Goal: Use online tool/utility: Utilize a website feature to perform a specific function

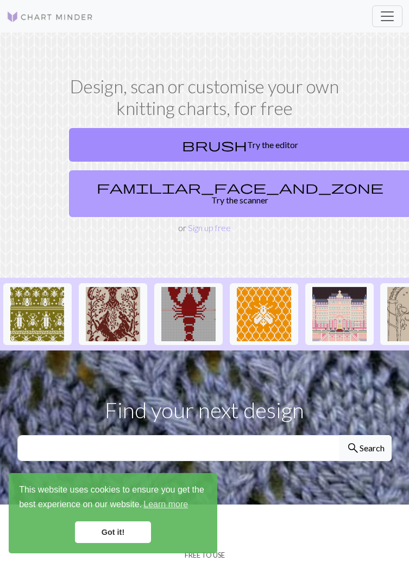
click at [118, 193] on link "familiar_face_and_zone Try the scanner" at bounding box center [240, 193] width 342 height 47
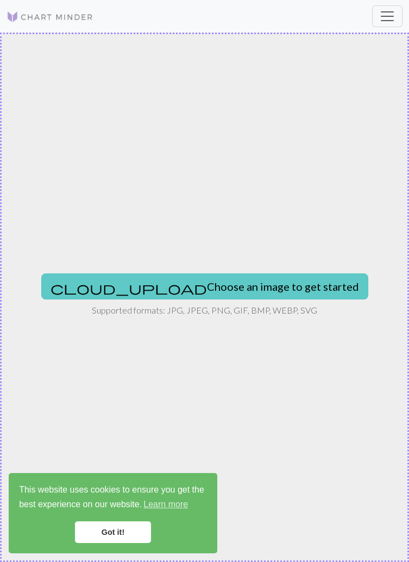
click at [152, 287] on button "cloud_upload Choose an image to get started" at bounding box center [204, 287] width 327 height 26
type input "C:\fakepath\1000002838.jpg"
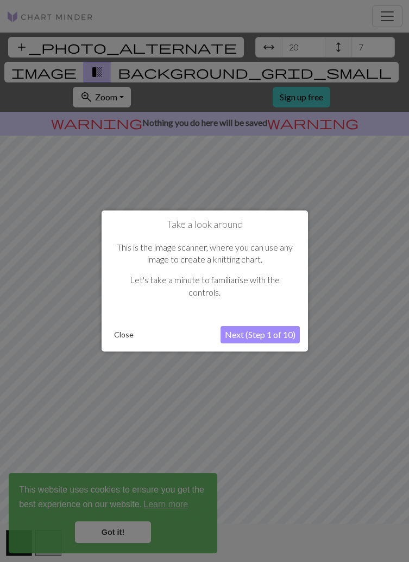
click at [241, 339] on button "Next (Step 1 of 10)" at bounding box center [259, 334] width 79 height 17
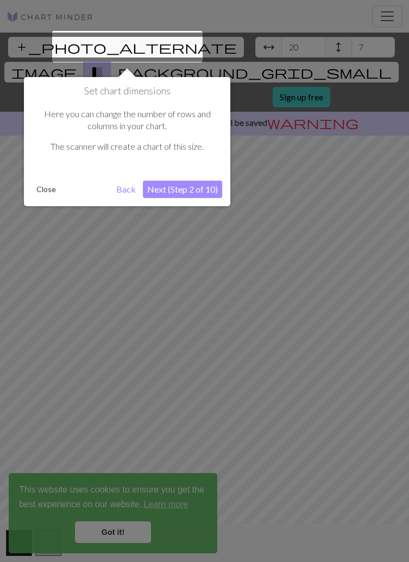
scroll to position [21, 0]
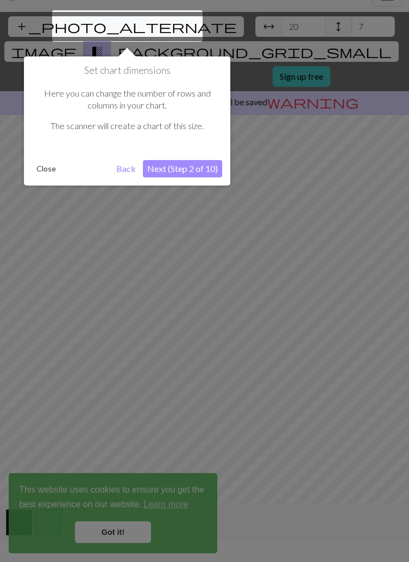
click at [161, 175] on button "Next (Step 2 of 10)" at bounding box center [182, 168] width 79 height 17
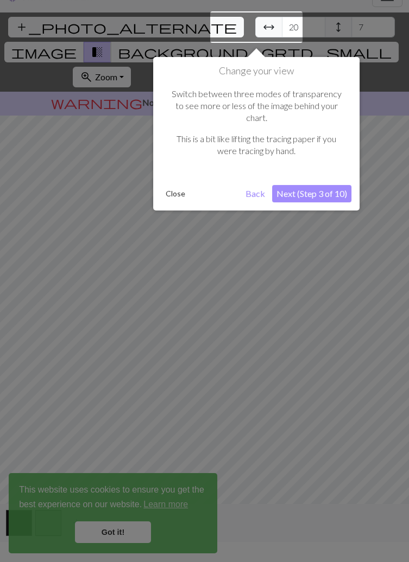
scroll to position [20, 0]
click at [329, 185] on button "Next (Step 3 of 10)" at bounding box center [311, 193] width 79 height 17
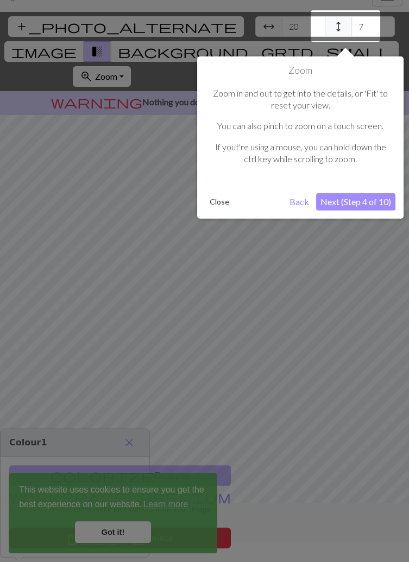
click at [351, 199] on button "Next (Step 4 of 10)" at bounding box center [355, 201] width 79 height 17
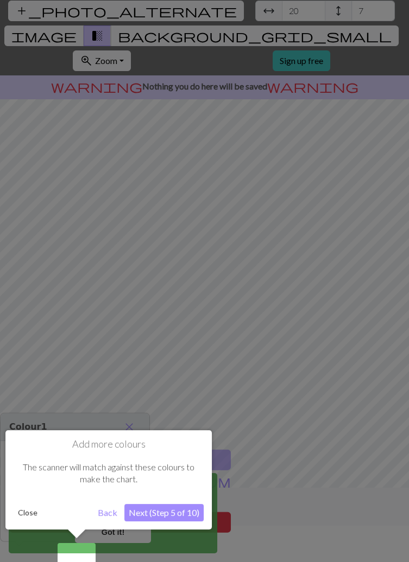
scroll to position [52, 0]
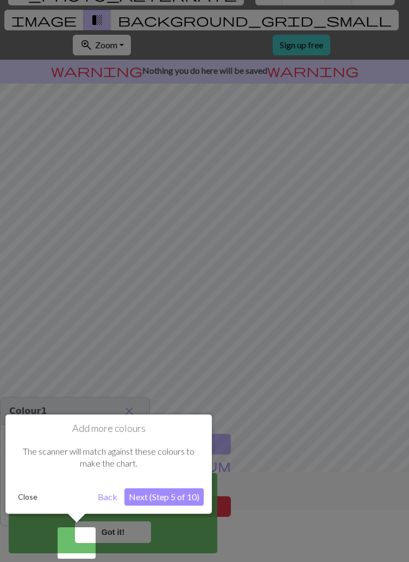
click at [148, 501] on button "Next (Step 5 of 10)" at bounding box center [163, 496] width 79 height 17
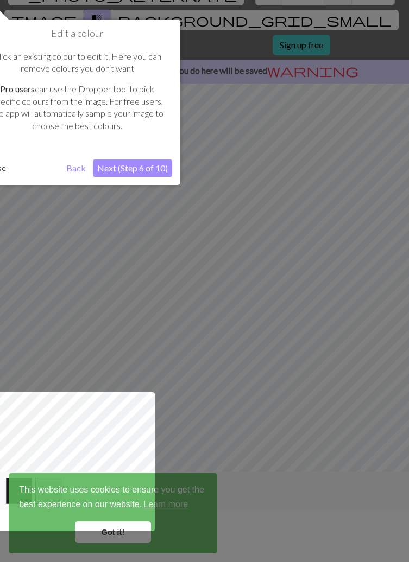
click at [113, 165] on button "Next (Step 6 of 10)" at bounding box center [132, 168] width 79 height 17
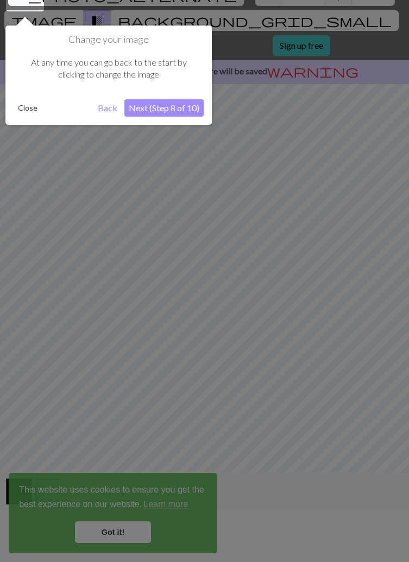
scroll to position [21, 0]
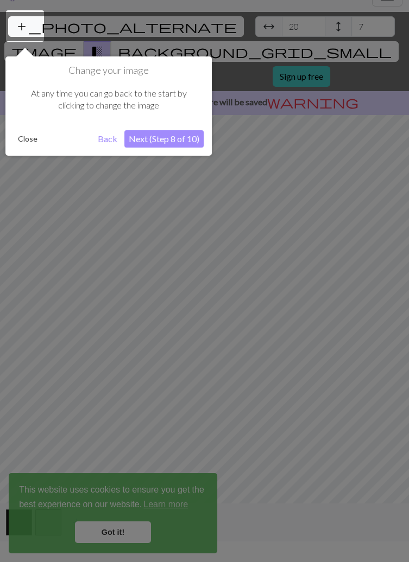
click at [154, 138] on button "Next (Step 8 of 10)" at bounding box center [163, 138] width 79 height 17
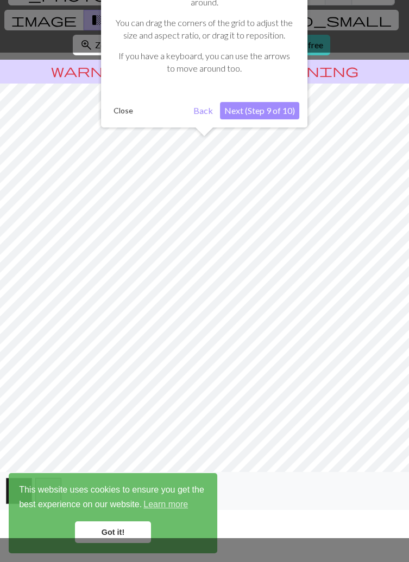
click at [255, 110] on button "Next (Step 9 of 10)" at bounding box center [259, 110] width 79 height 17
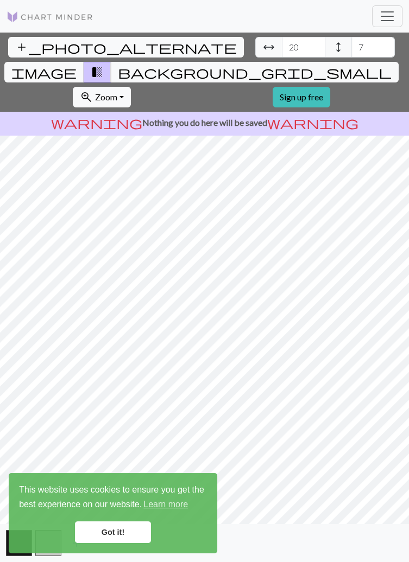
scroll to position [0, 0]
click at [262, 48] on span "arrow_range" at bounding box center [268, 47] width 13 height 15
click at [332, 48] on span "height" at bounding box center [338, 47] width 13 height 15
click at [282, 42] on input "20" at bounding box center [303, 47] width 43 height 21
type input "2"
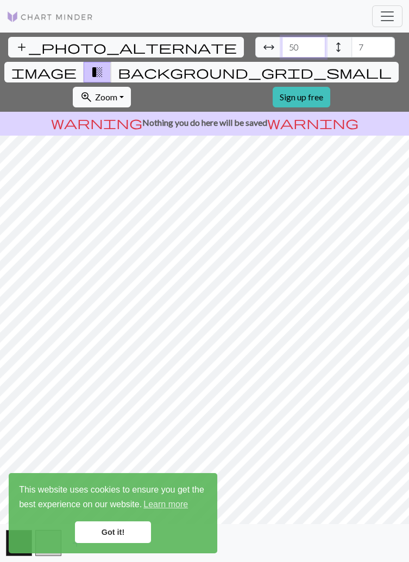
type input "50"
click at [351, 48] on input "7" at bounding box center [372, 47] width 43 height 21
type input "40"
click at [282, 46] on input "50" at bounding box center [303, 47] width 43 height 21
type input "5"
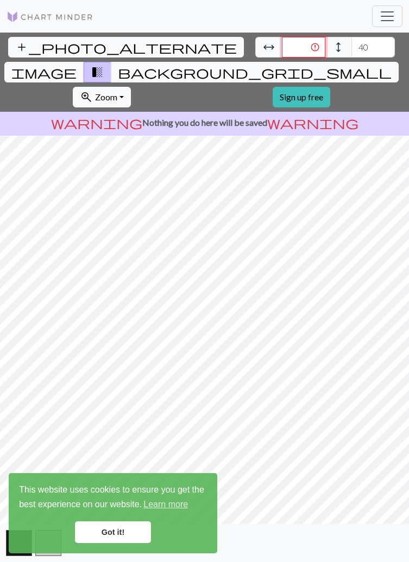
type input "7"
type input "100"
click at [351, 42] on input "40" at bounding box center [372, 47] width 43 height 21
type input "4"
type input "100"
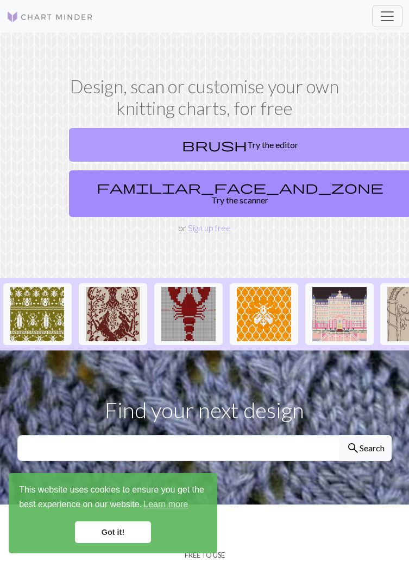
click at [199, 150] on link "brush Try the editor" at bounding box center [240, 145] width 342 height 34
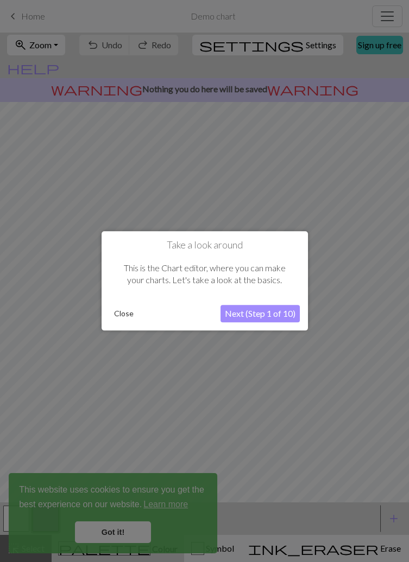
click at [116, 319] on button "Close" at bounding box center [124, 314] width 28 height 16
